Goal: Task Accomplishment & Management: Manage account settings

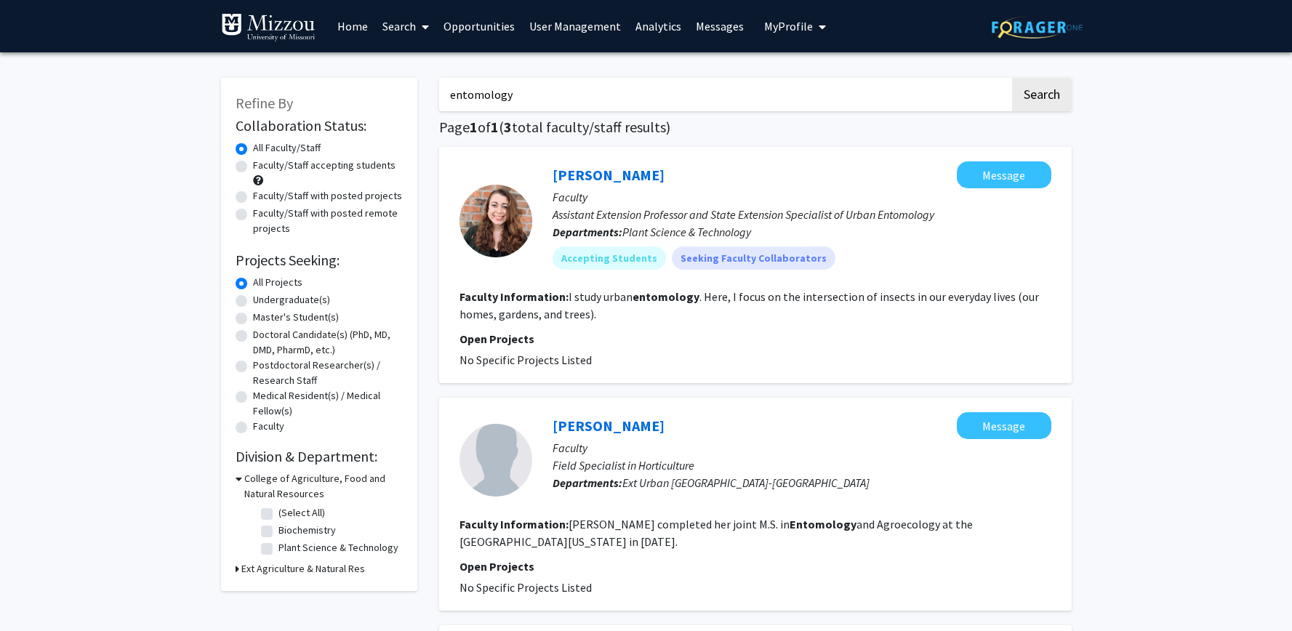
click at [797, 23] on span "My Profile" at bounding box center [788, 26] width 49 height 15
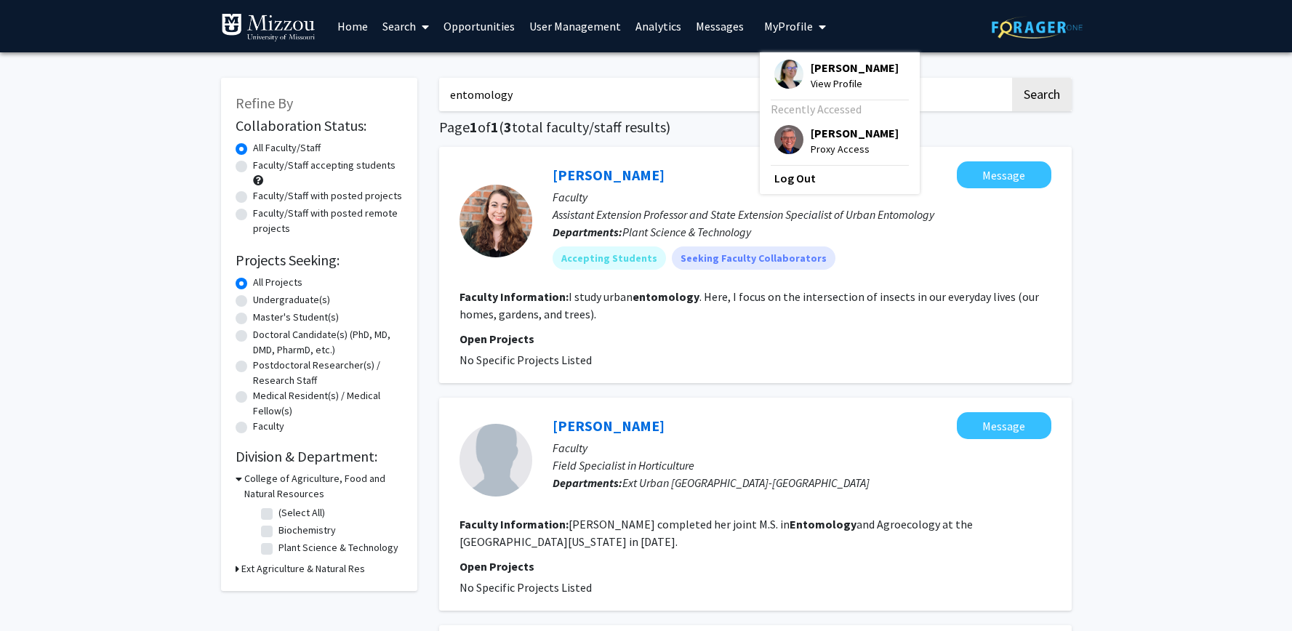
click at [568, 25] on link "User Management" at bounding box center [575, 26] width 106 height 51
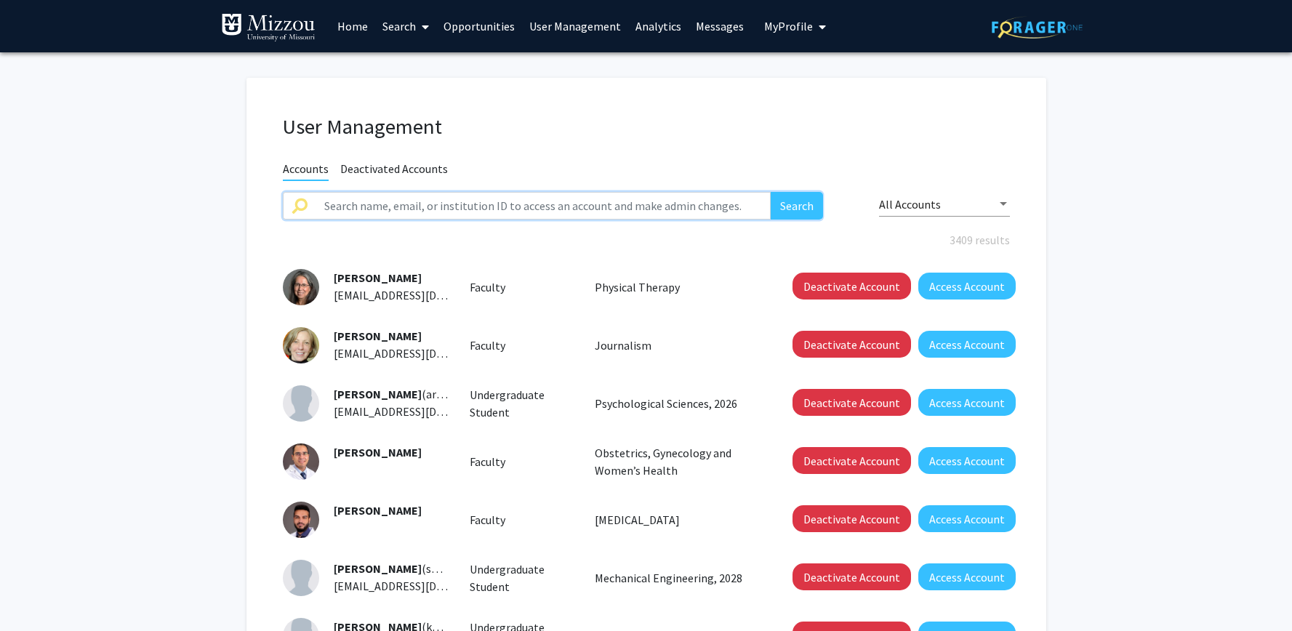
click at [463, 209] on input "text" at bounding box center [543, 206] width 456 height 28
type input "[PERSON_NAME]"
click at [770, 192] on button "Search" at bounding box center [796, 206] width 52 height 28
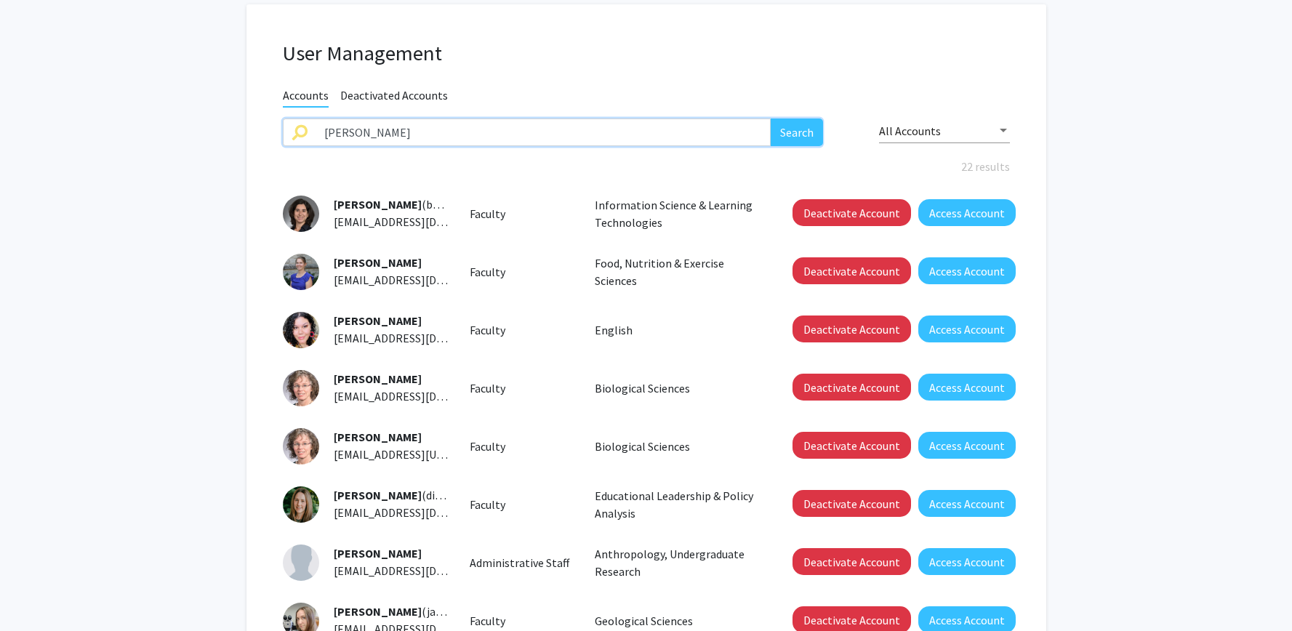
scroll to position [83, 0]
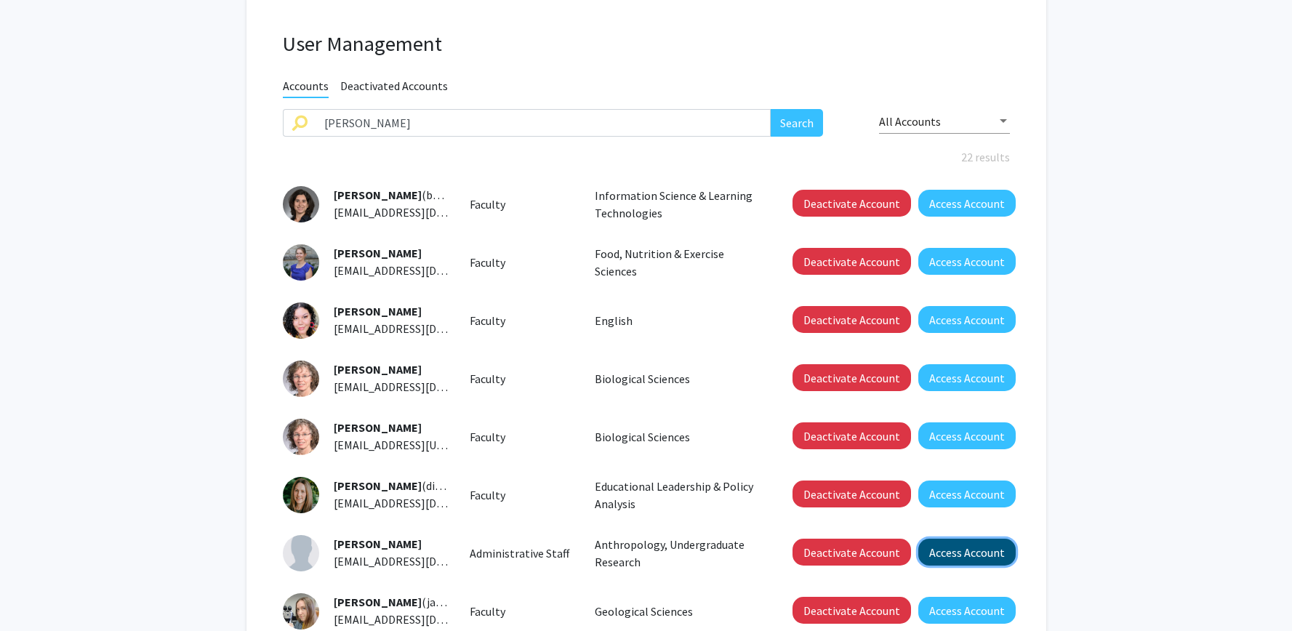
click at [957, 552] on button "Access Account" at bounding box center [966, 552] width 97 height 27
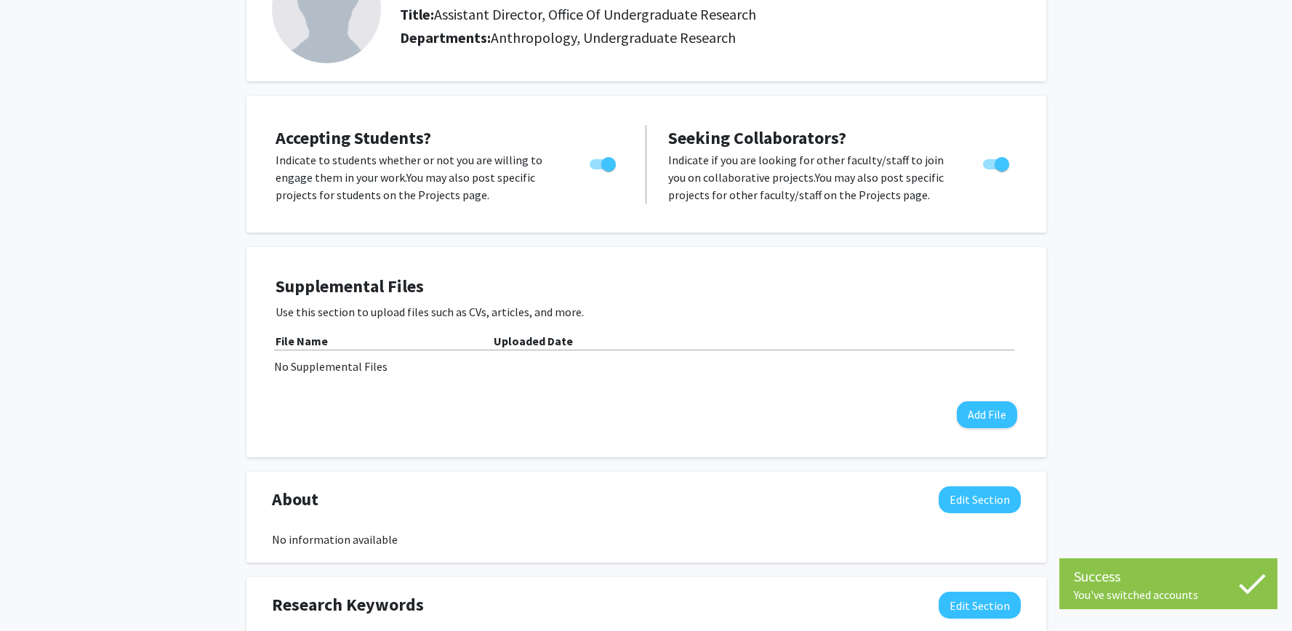
scroll to position [151, 0]
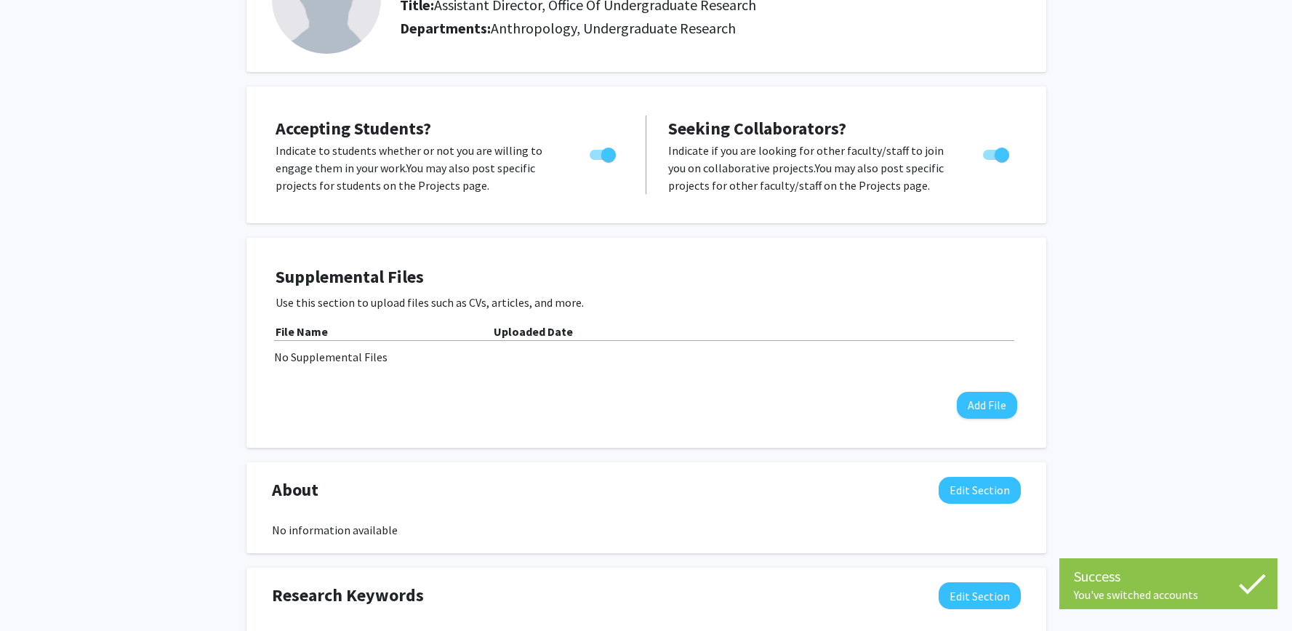
click at [597, 158] on span "Toggle" at bounding box center [602, 155] width 26 height 10
click at [597, 160] on input "Would you like to permit student requests?" at bounding box center [596, 160] width 1 height 1
checkbox input "false"
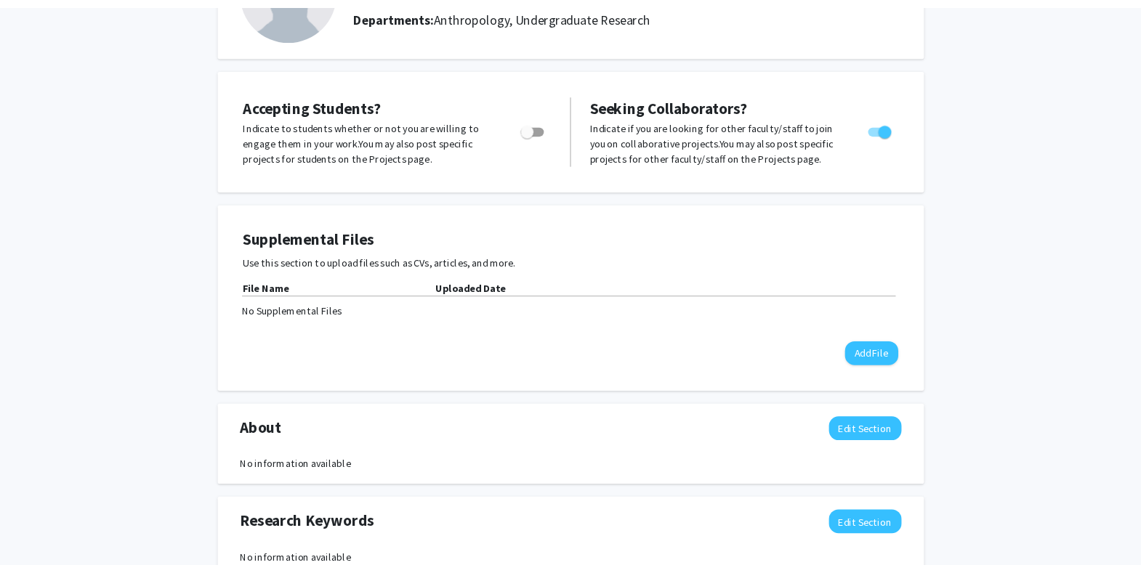
scroll to position [0, 0]
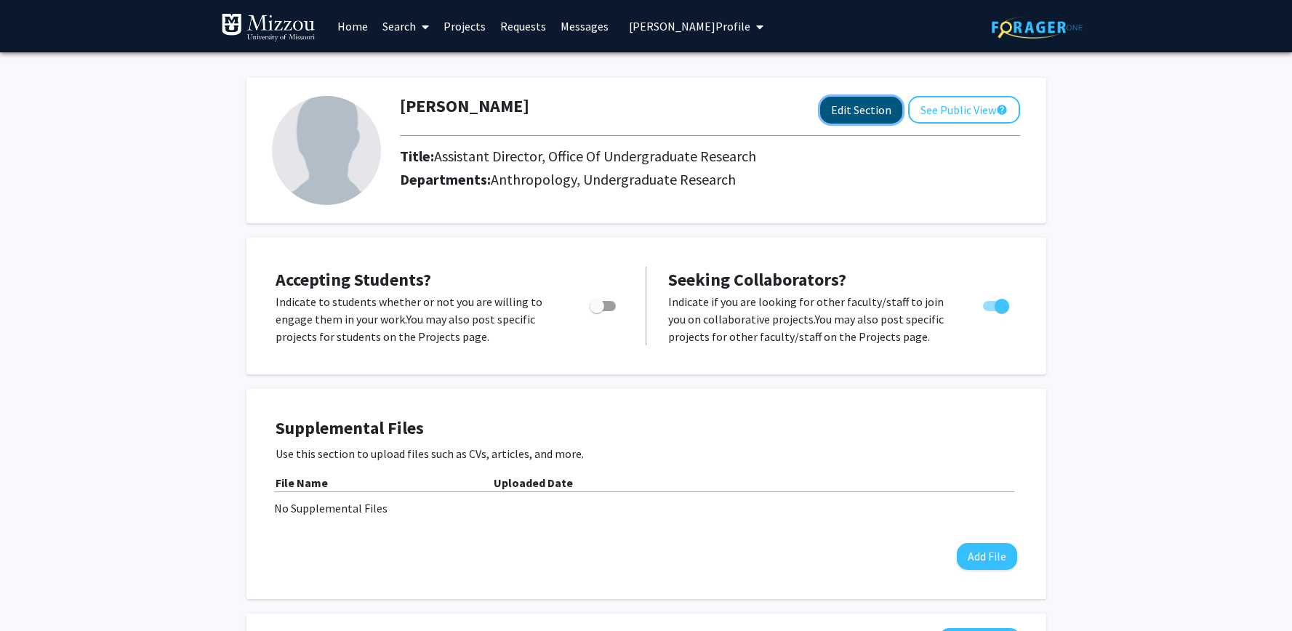
click at [840, 114] on button "Edit Section" at bounding box center [861, 110] width 82 height 27
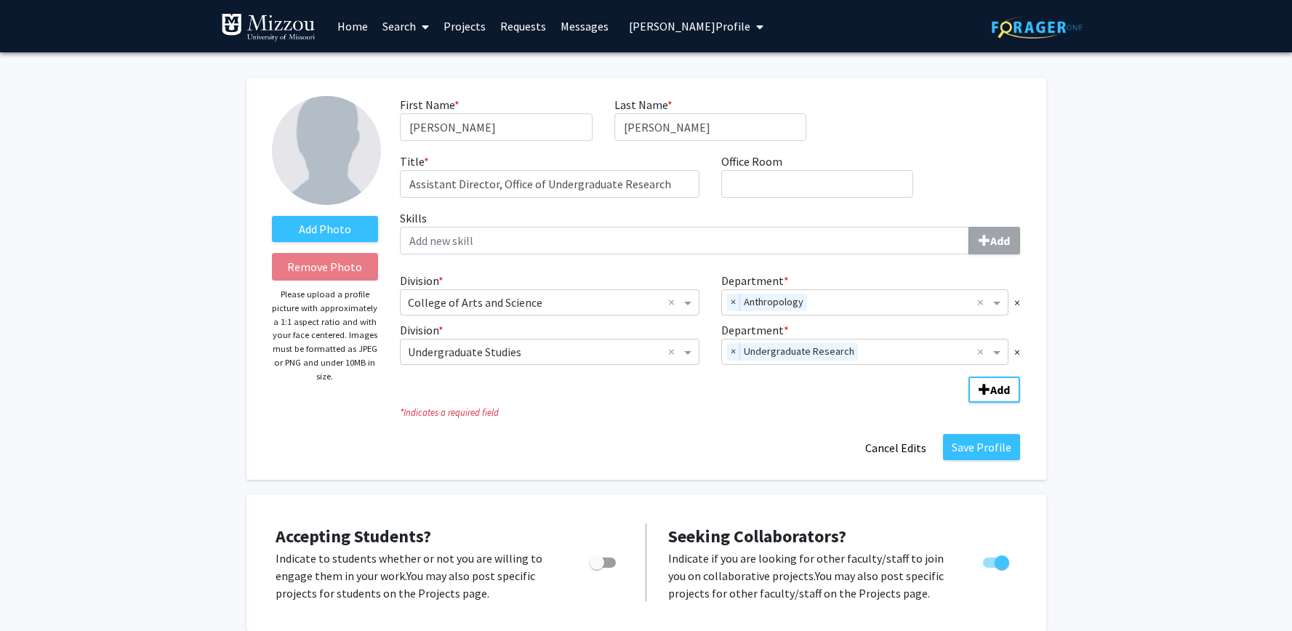
click at [349, 28] on link "Home" at bounding box center [352, 26] width 45 height 51
